Goal: Transaction & Acquisition: Download file/media

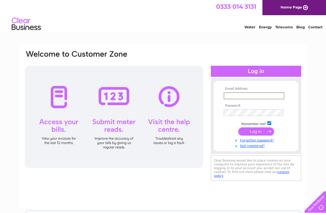
paste input "[EMAIL_ADDRESS][DOMAIN_NAME]"
type input "[EMAIL_ADDRESS][DOMAIN_NAME]"
click at [256, 131] on input "submit" at bounding box center [256, 131] width 36 height 8
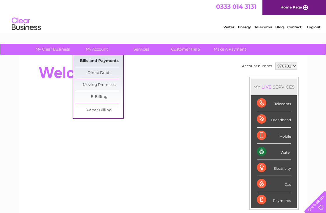
click at [100, 60] on link "Bills and Payments" at bounding box center [99, 61] width 48 height 12
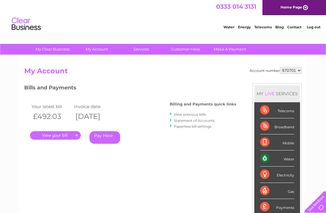
click at [61, 137] on link "." at bounding box center [55, 135] width 51 height 8
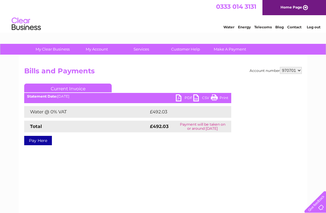
click at [188, 96] on link "PDF" at bounding box center [185, 98] width 18 height 8
click at [182, 44] on link "Customer Help" at bounding box center [186, 49] width 48 height 11
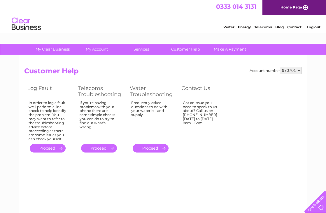
select select "970702"
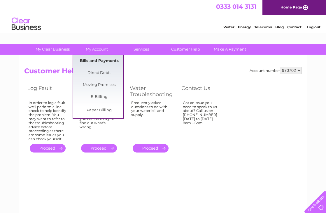
click at [98, 60] on link "Bills and Payments" at bounding box center [99, 61] width 48 height 12
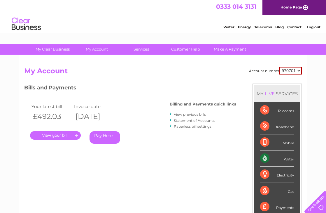
click at [62, 136] on link "." at bounding box center [55, 135] width 51 height 8
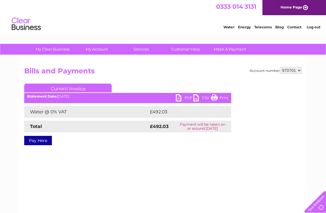
select select "970702"
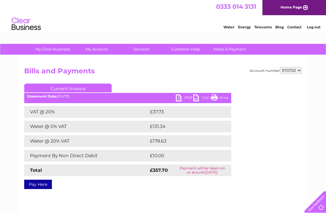
click at [189, 97] on link "PDF" at bounding box center [185, 98] width 18 height 8
